Goal: Task Accomplishment & Management: Manage account settings

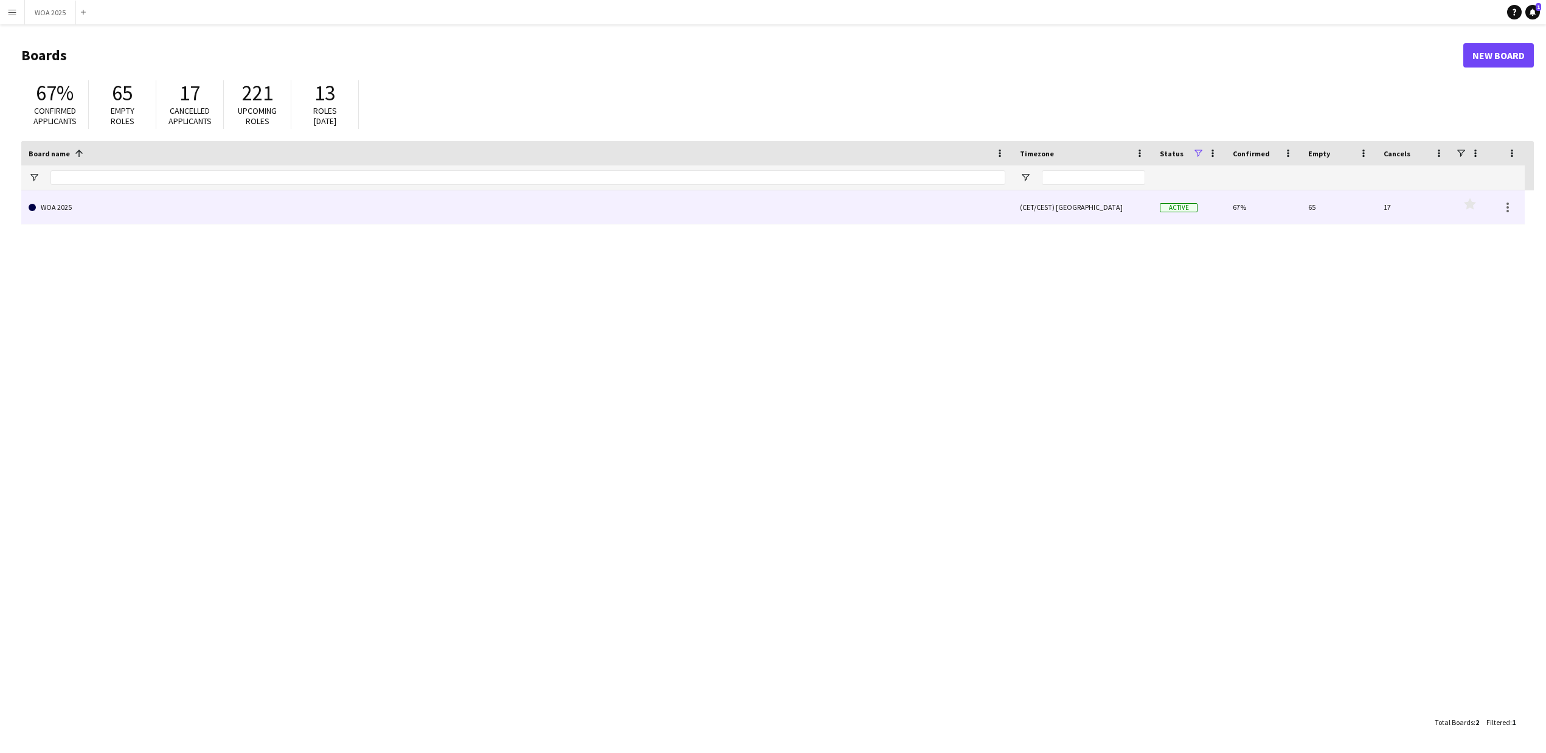
click at [46, 209] on link "WOA 2025" at bounding box center [517, 207] width 977 height 34
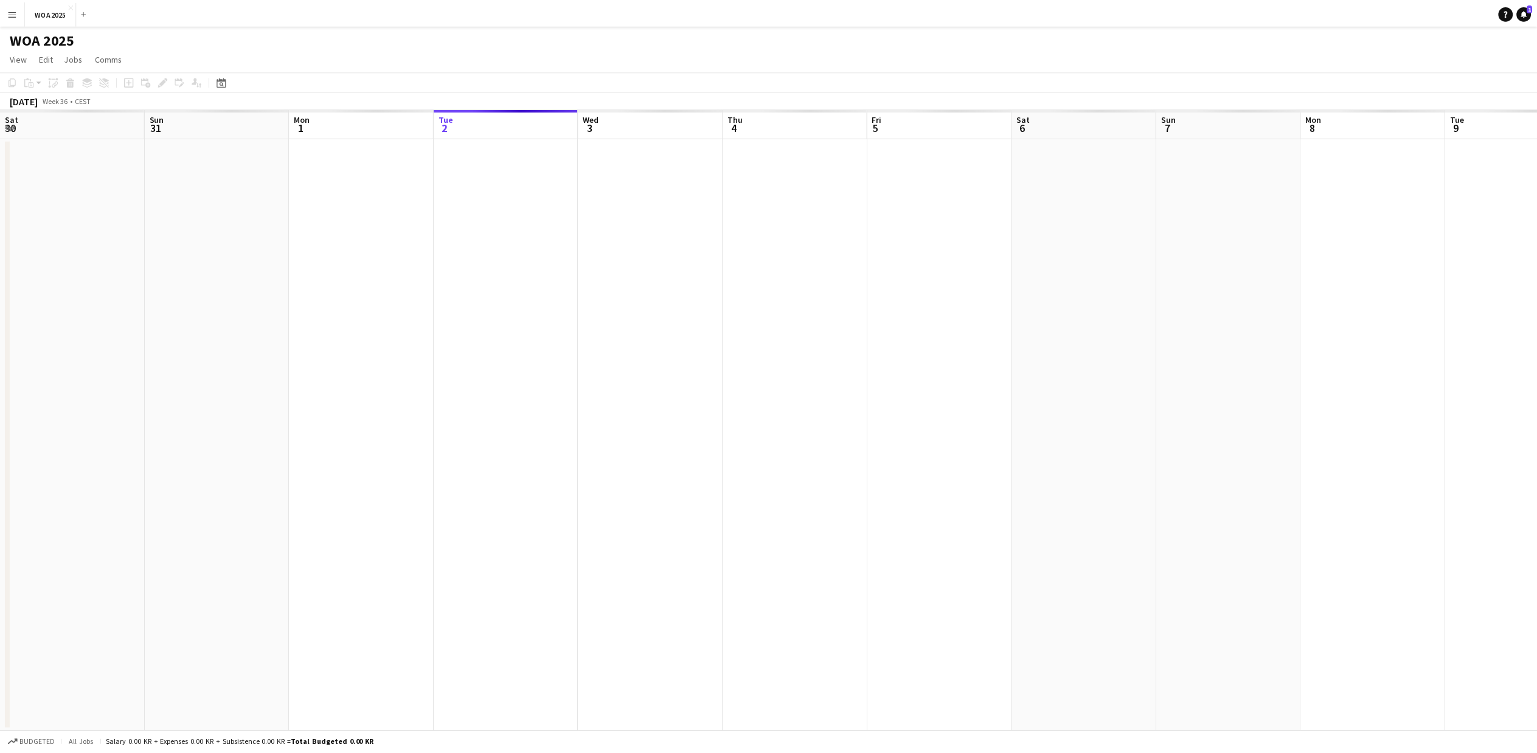
scroll to position [0, 291]
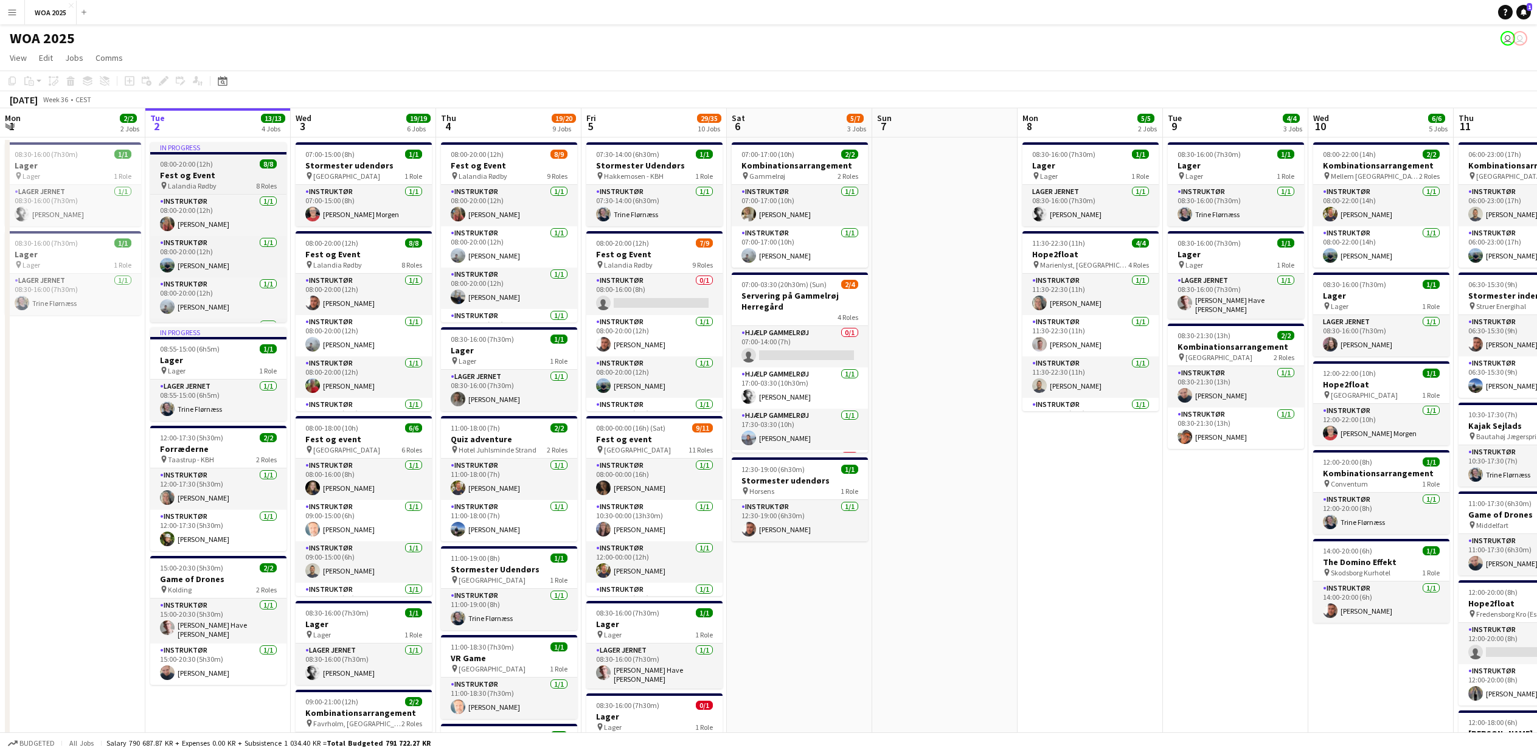
click at [208, 170] on h3 "Fest og Event" at bounding box center [218, 175] width 136 height 11
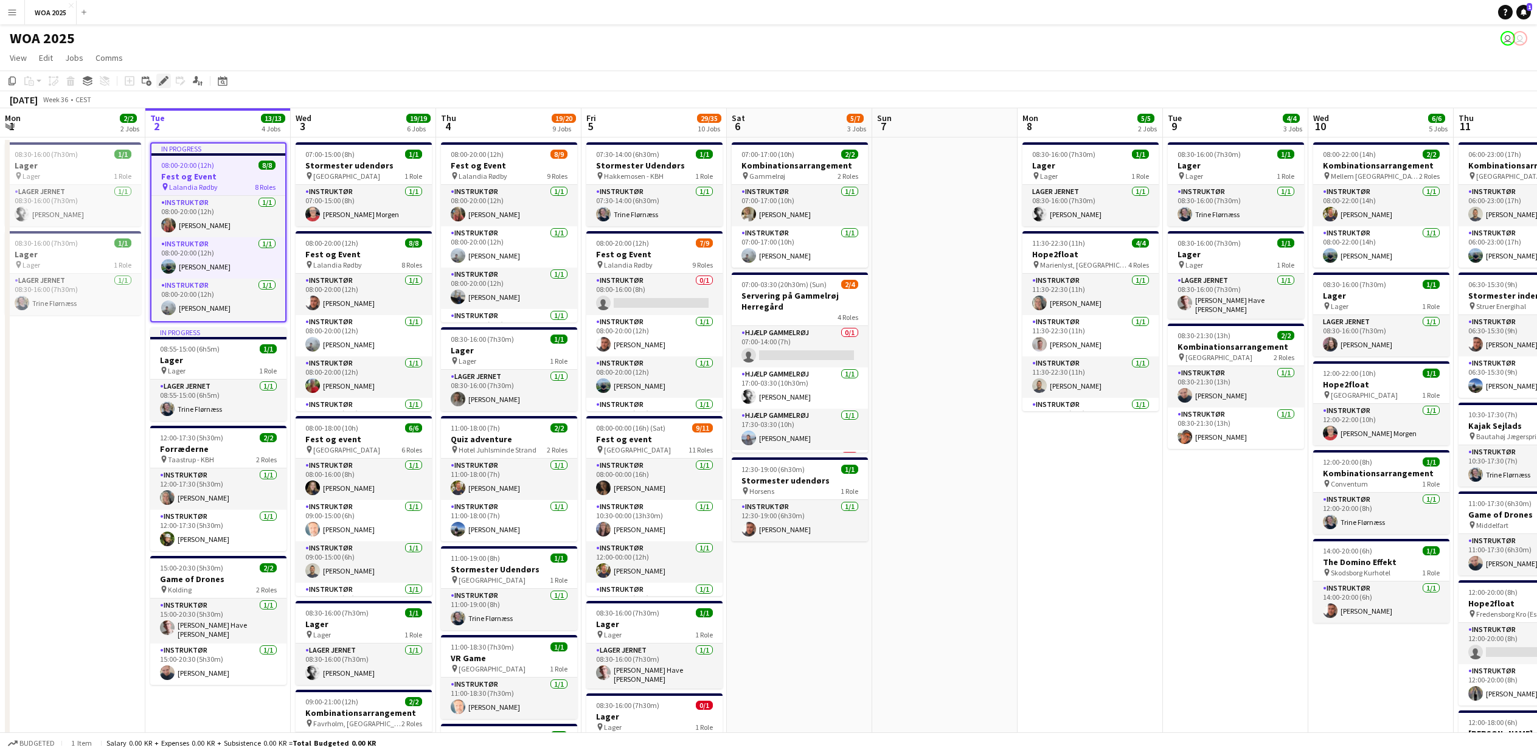
click at [162, 80] on icon "Edit" at bounding box center [164, 81] width 10 height 10
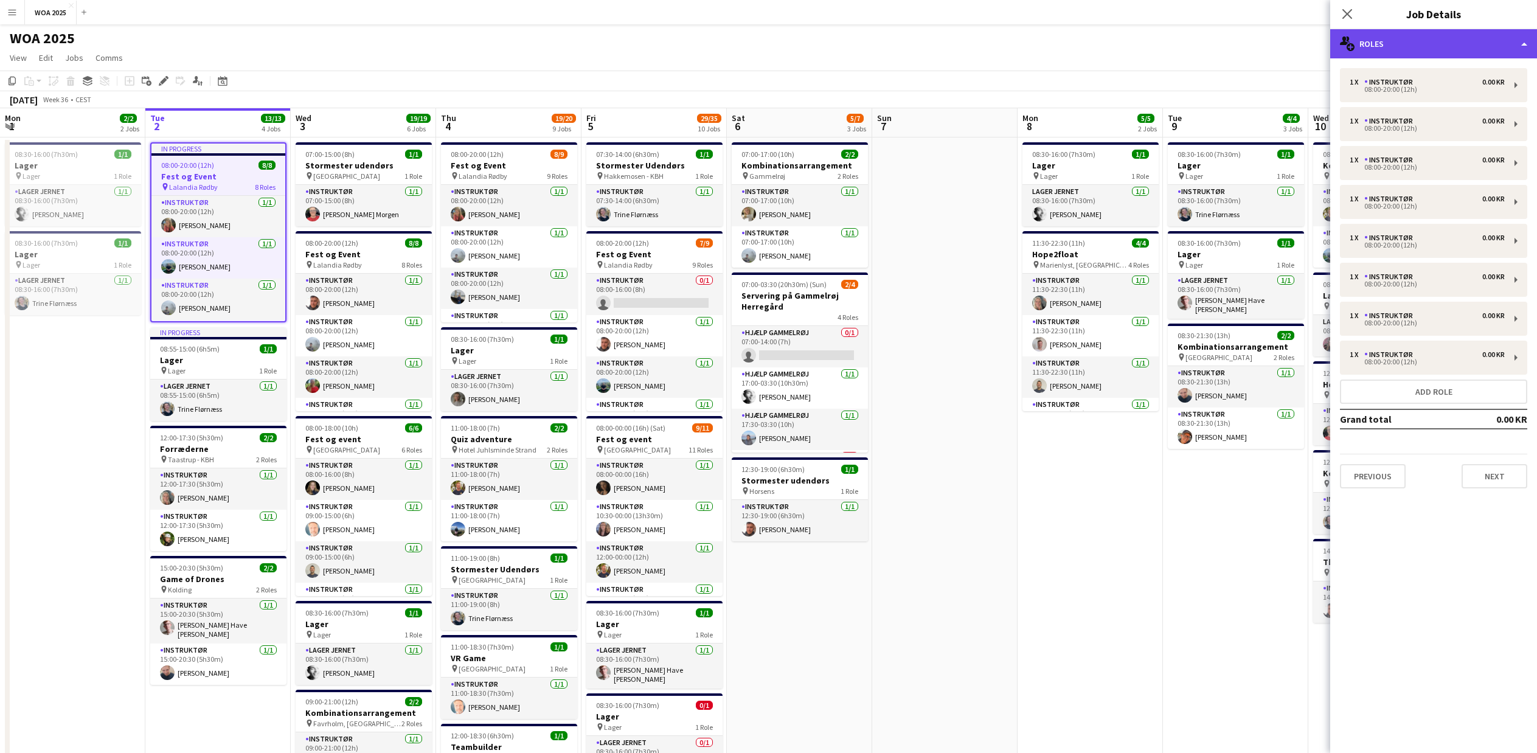
click at [1455, 38] on div "multiple-users-add Roles" at bounding box center [1433, 43] width 207 height 29
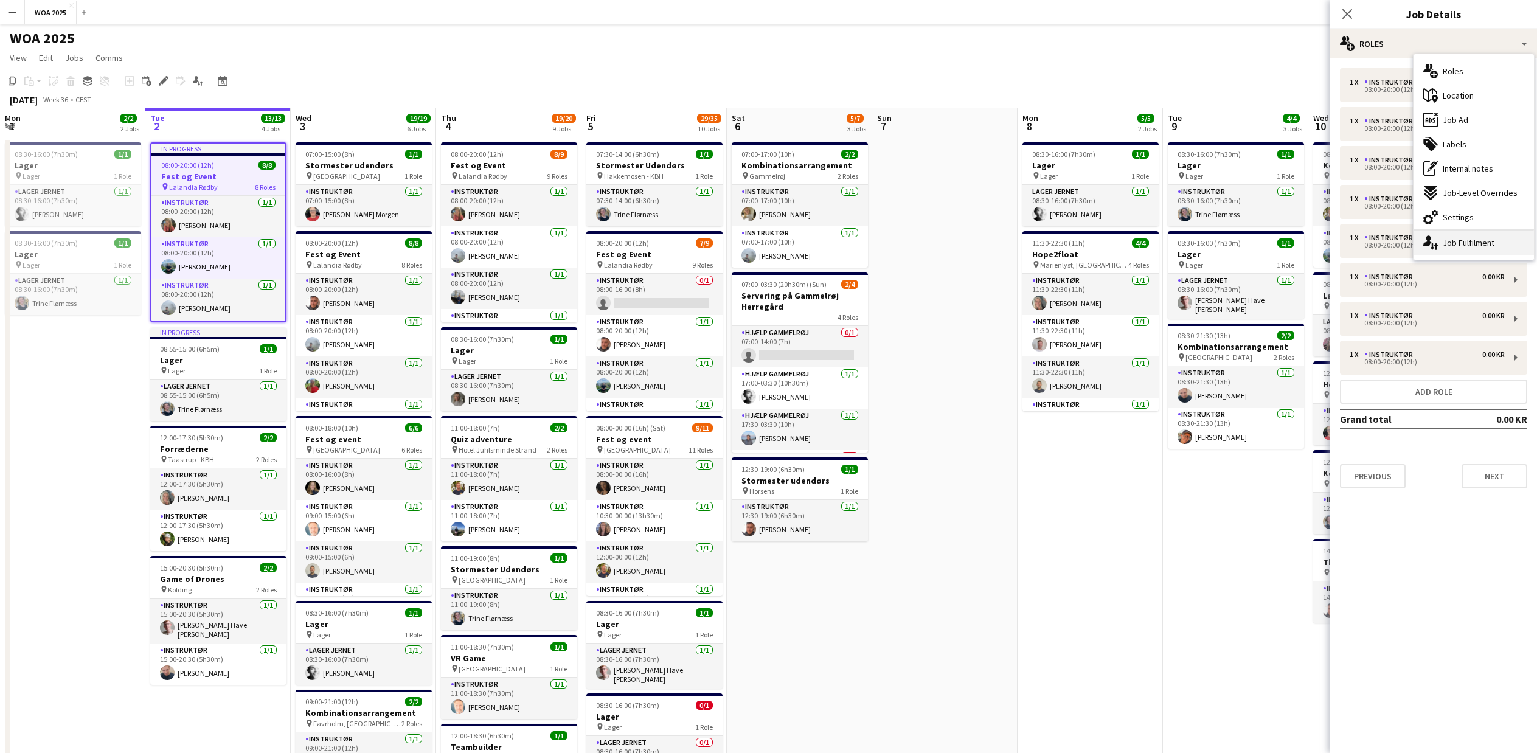
click at [1450, 240] on div "single-neutral-actions-up-down Job Fulfilment" at bounding box center [1474, 243] width 120 height 24
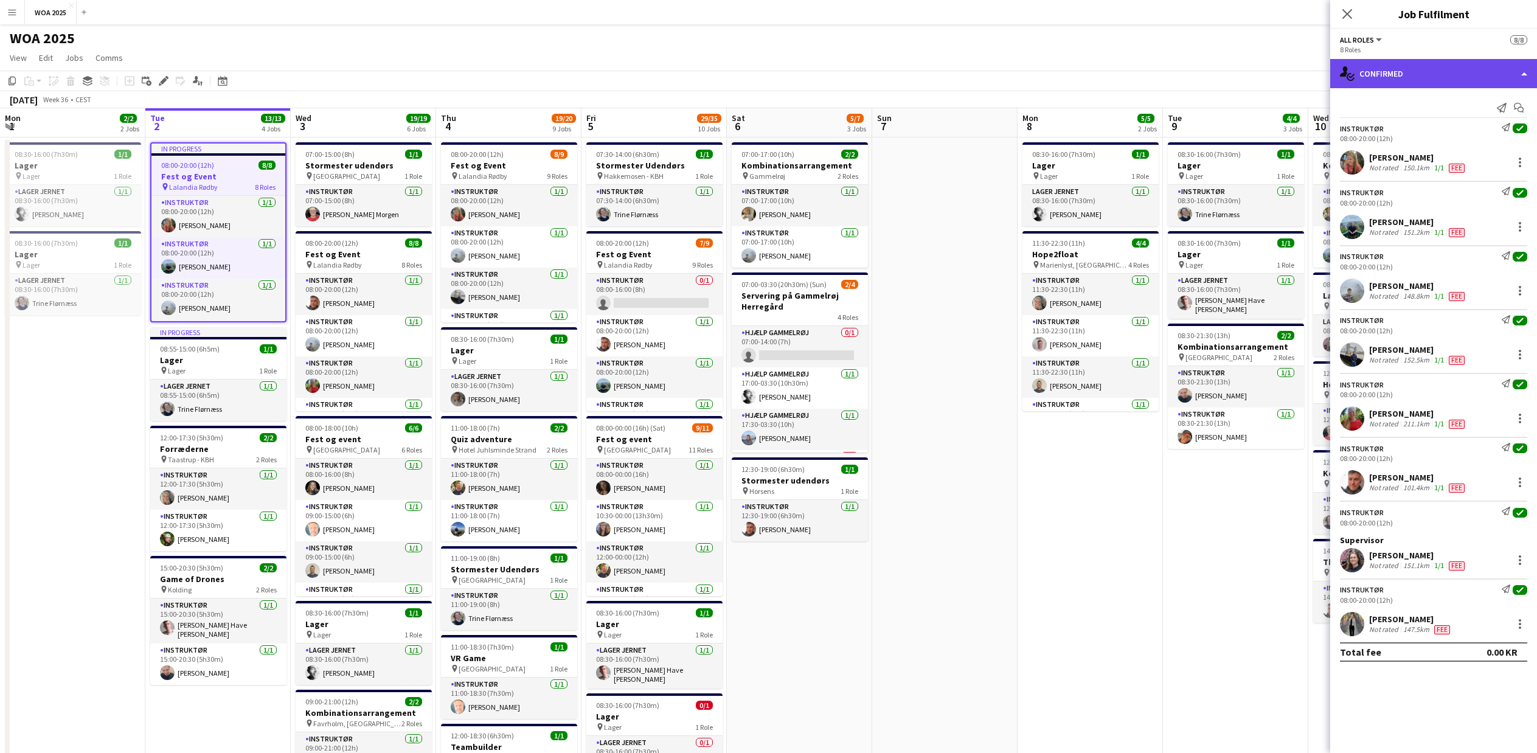
click at [1401, 75] on div "single-neutral-actions-check-2 Confirmed" at bounding box center [1433, 73] width 207 height 29
click at [1435, 128] on icon at bounding box center [1429, 126] width 12 height 15
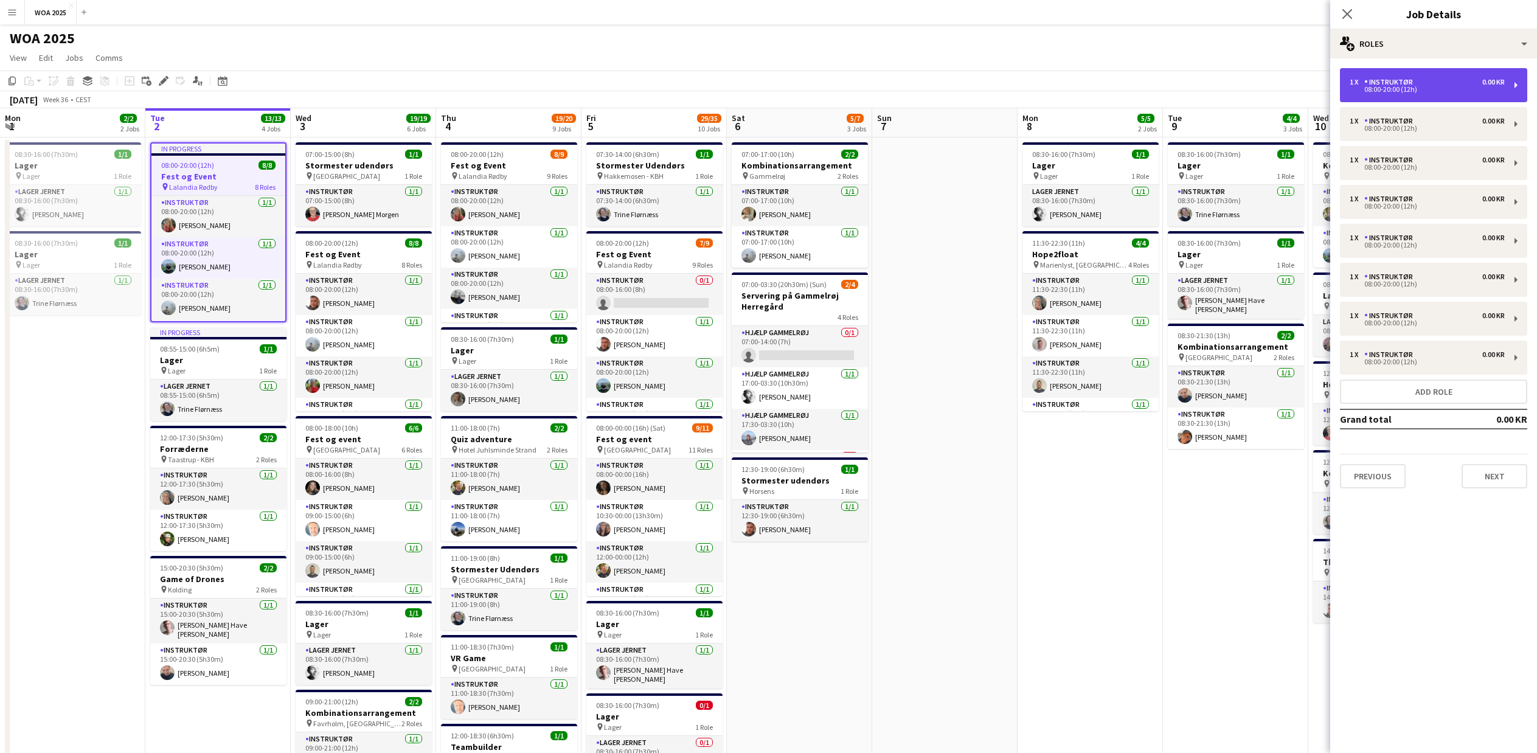
click at [1403, 85] on div "Instruktør" at bounding box center [1391, 82] width 54 height 9
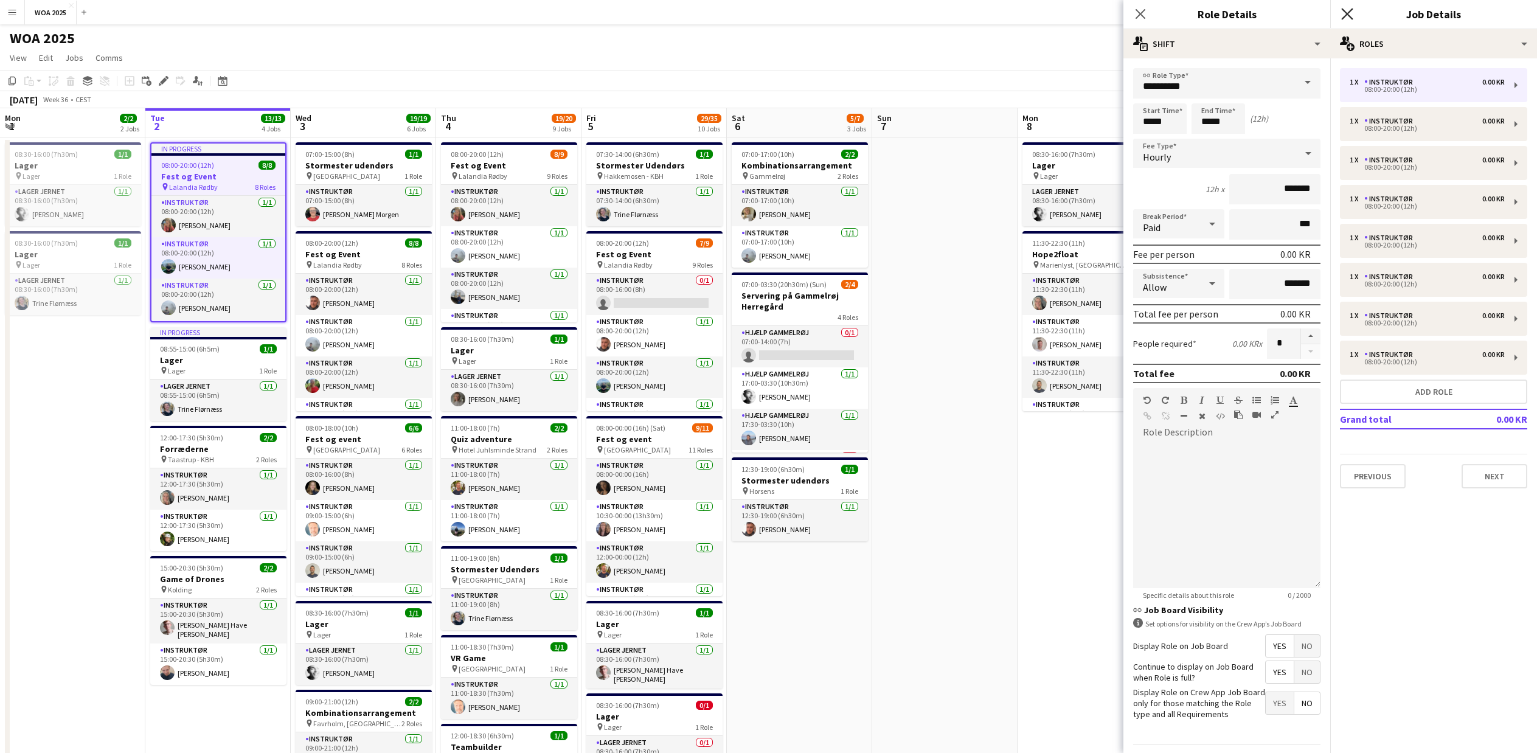
click at [1345, 15] on icon "Close pop-in" at bounding box center [1347, 14] width 12 height 12
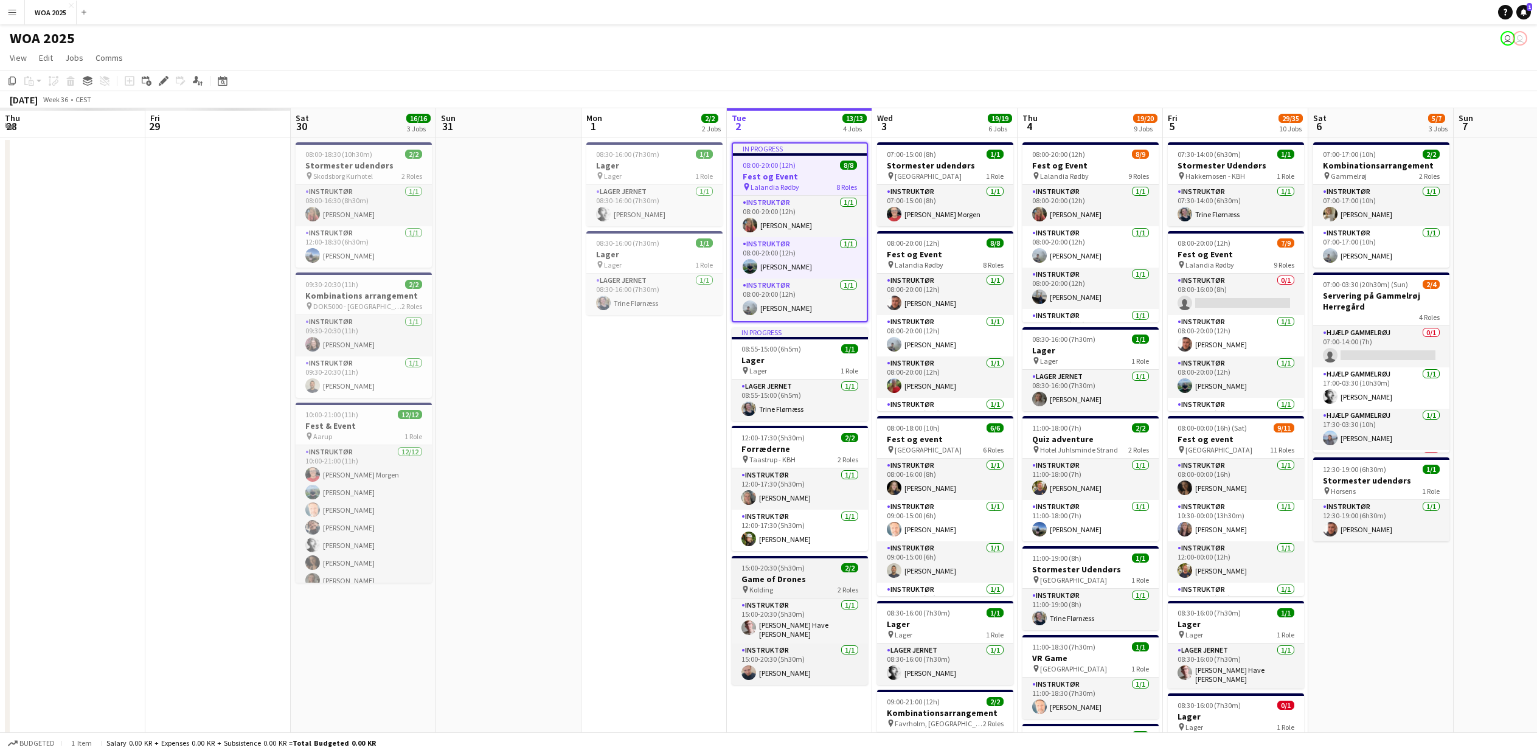
drag, startPoint x: 939, startPoint y: 581, endPoint x: 816, endPoint y: 597, distance: 123.9
click at [1507, 606] on app-calendar-viewport "Tue 26 Wed 27 Thu 28 Fri 29 Sat 30 16/16 3 Jobs Sun 31 Mon 1 2/2 2 Jobs Tue 2 1…" at bounding box center [768, 744] width 1537 height 1272
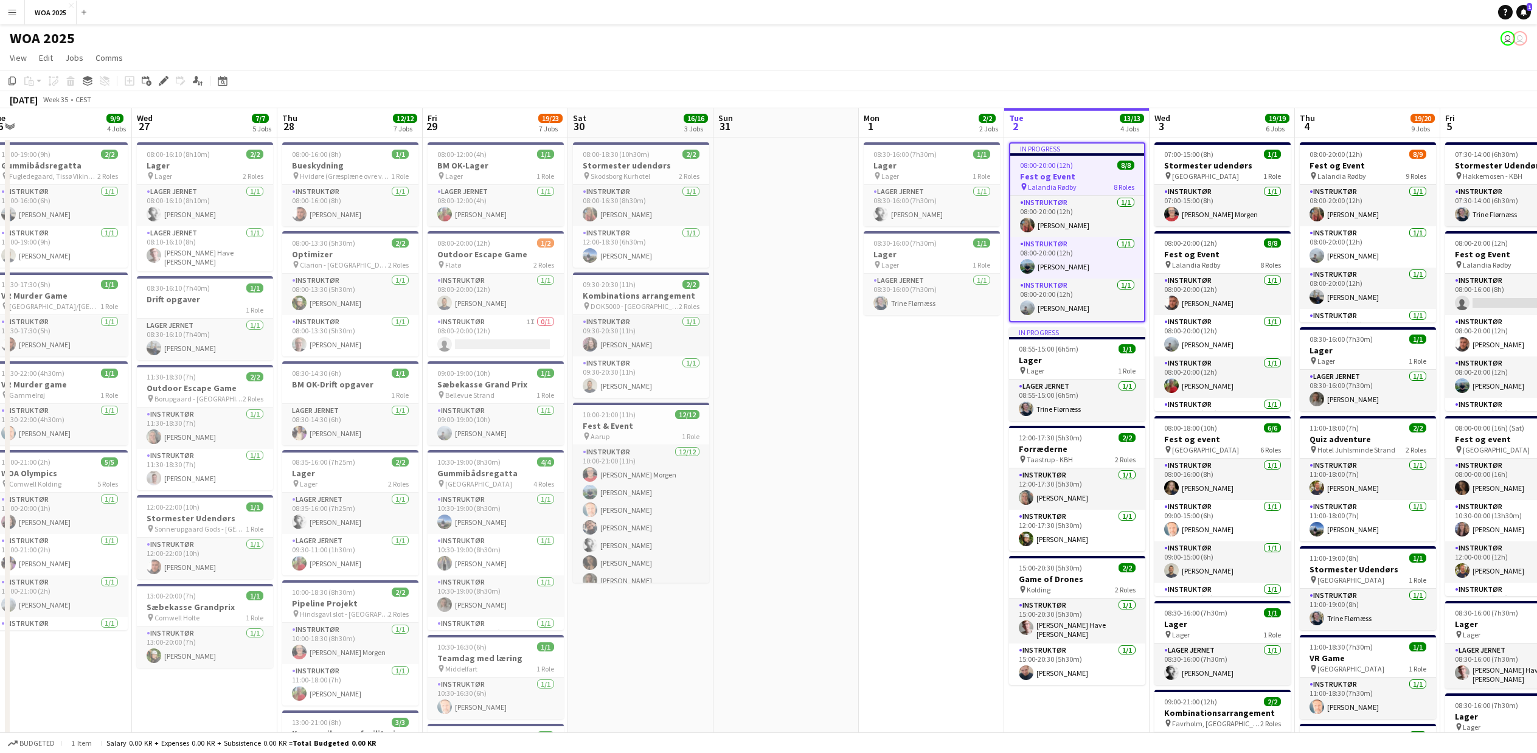
scroll to position [0, 348]
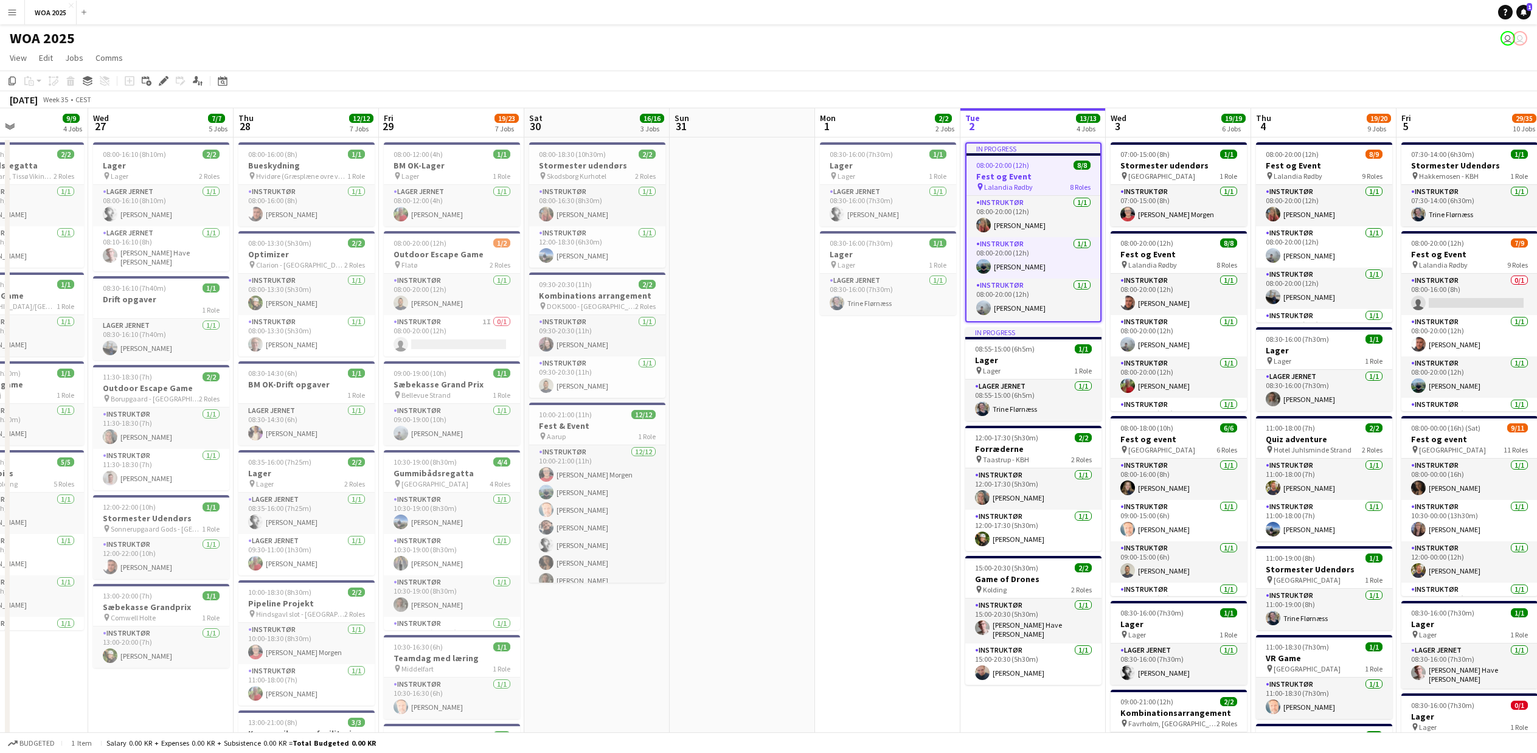
drag, startPoint x: 365, startPoint y: 671, endPoint x: 901, endPoint y: 671, distance: 536.5
click at [901, 671] on app-calendar-viewport "Sun 24 Mon 25 Tue 26 9/9 4 Jobs Wed 27 7/7 5 Jobs Thu 28 12/12 7 Jobs Fri 29 19…" at bounding box center [768, 744] width 1537 height 1272
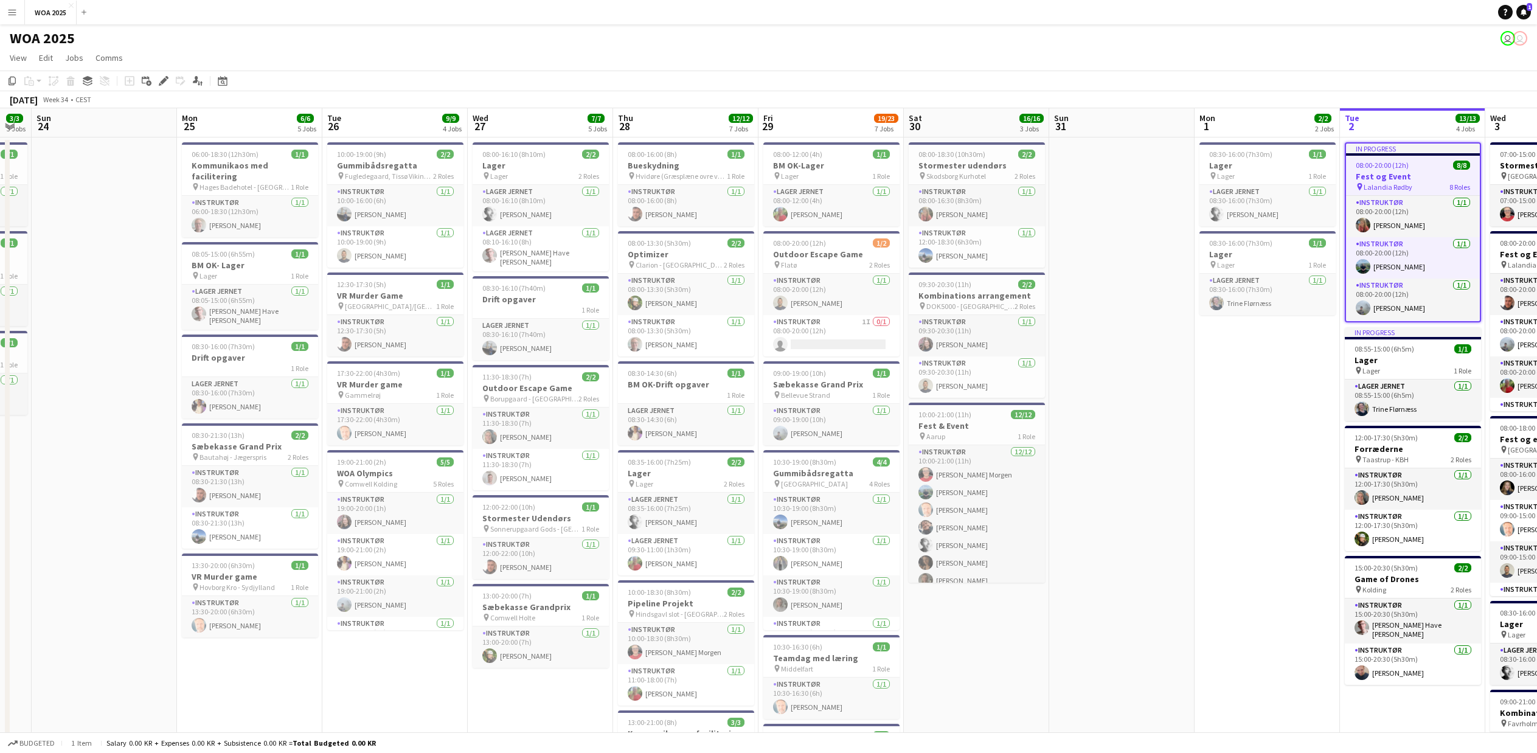
drag, startPoint x: 189, startPoint y: 668, endPoint x: 877, endPoint y: 668, distance: 687.9
click at [877, 668] on app-calendar-viewport "Fri 22 29/36 4 Jobs Sat 23 3/3 3 Jobs Sun 24 Mon 25 6/6 5 Jobs Tue 26 9/9 4 Job…" at bounding box center [768, 744] width 1537 height 1272
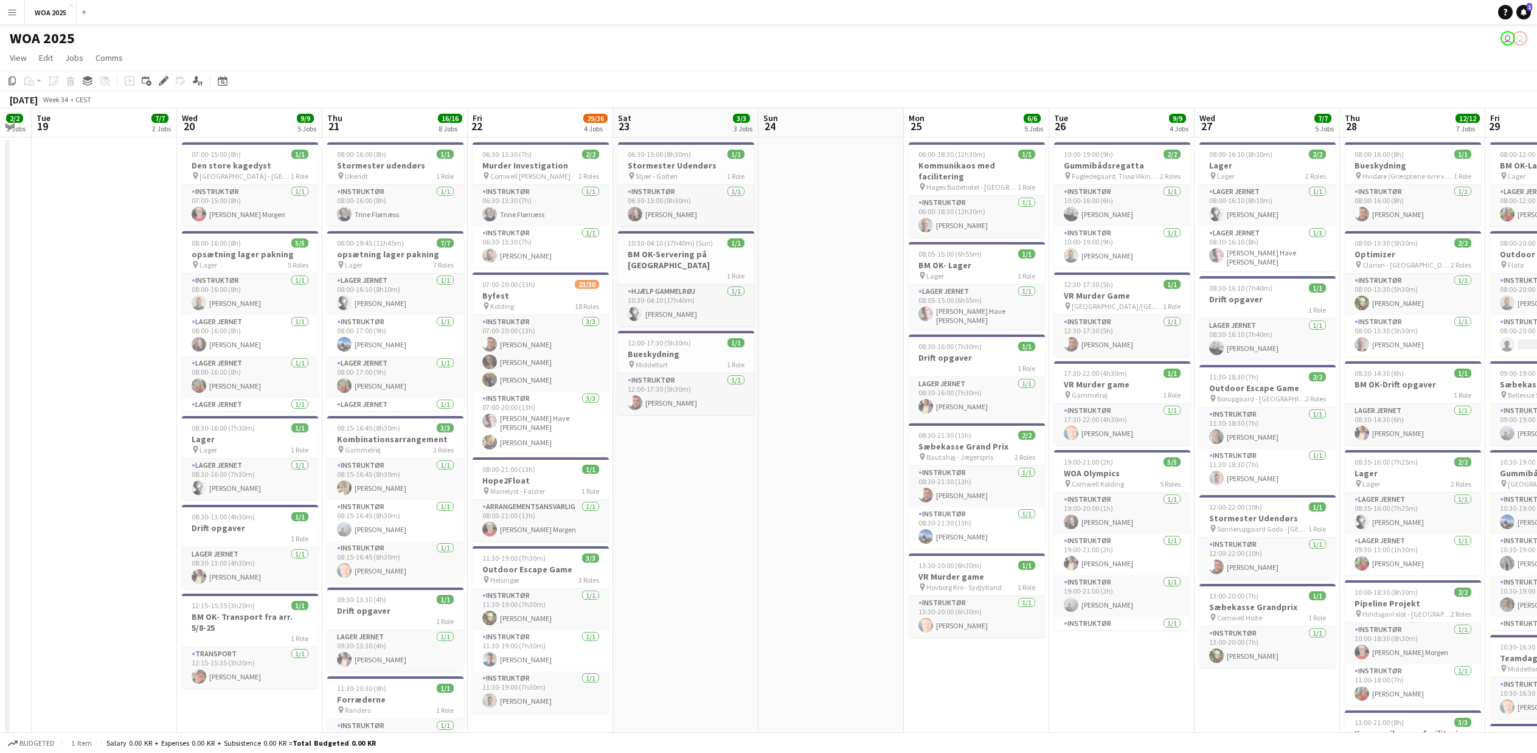
scroll to position [0, 387]
